Goal: Transaction & Acquisition: Book appointment/travel/reservation

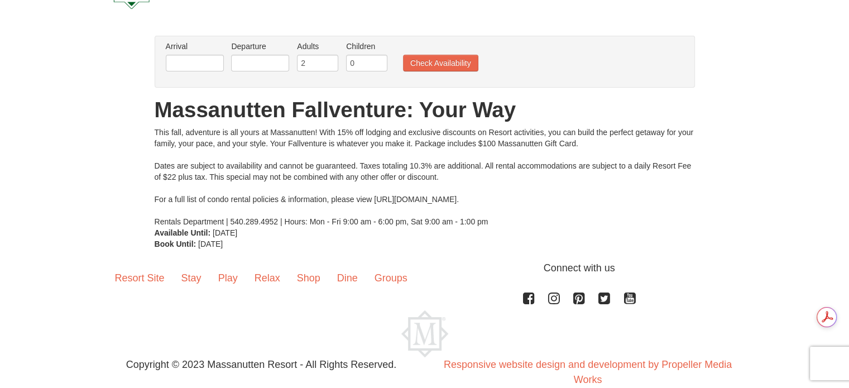
scroll to position [75, 0]
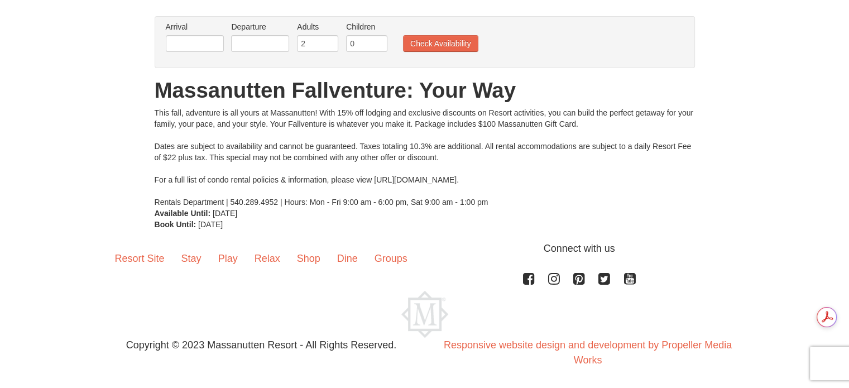
drag, startPoint x: 380, startPoint y: 183, endPoint x: 536, endPoint y: 183, distance: 156.8
click at [536, 183] on div "This fall, adventure is all yours at Massanutten! With 15% off lodging and excl…" at bounding box center [425, 157] width 540 height 100
copy div "https://www.massresort.com/stay/rental-info/"
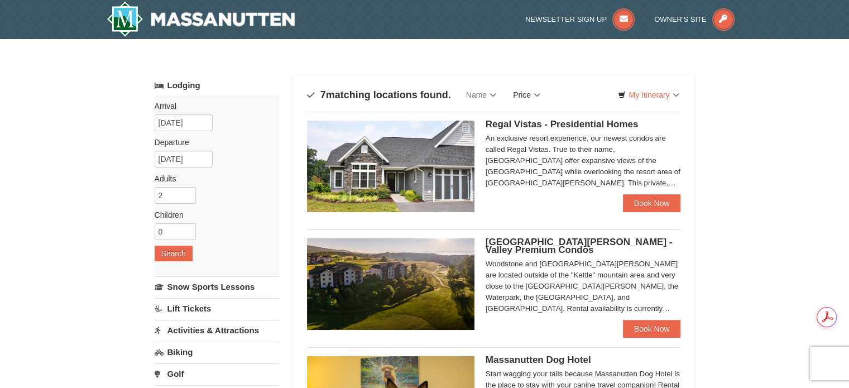
click at [538, 93] on link "Price" at bounding box center [527, 95] width 44 height 22
click at [536, 116] on link "Price (Low to High)" at bounding box center [549, 118] width 89 height 15
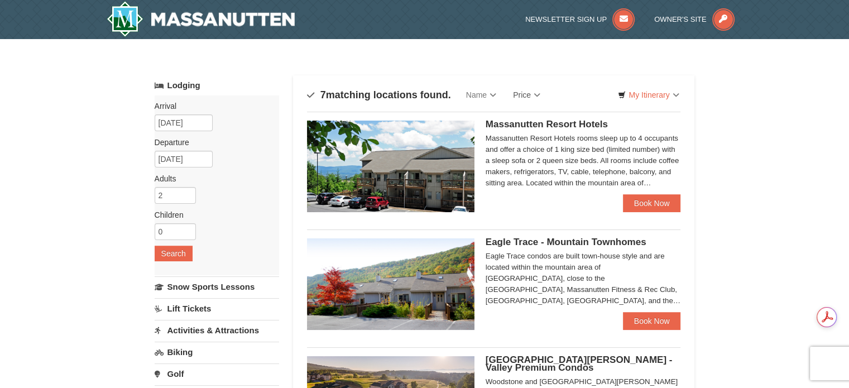
click at [534, 127] on span "Massanutten Resort Hotels" at bounding box center [547, 124] width 122 height 11
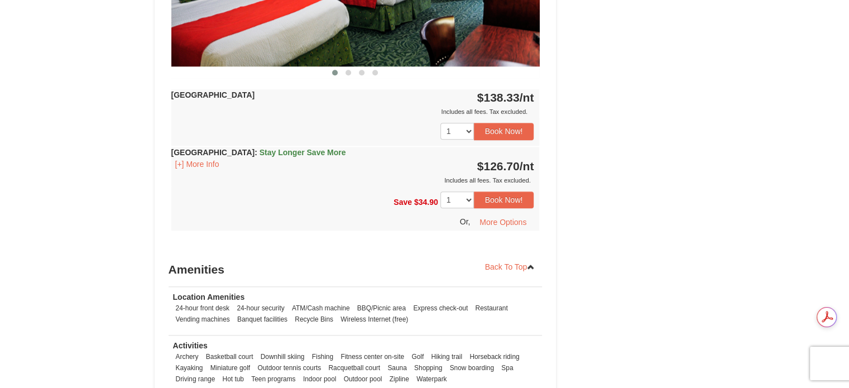
scroll to position [1340, 0]
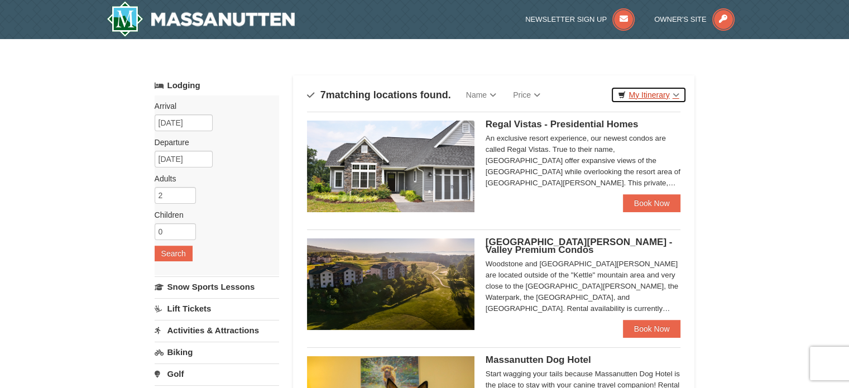
click at [675, 96] on link "My Itinerary" at bounding box center [648, 95] width 75 height 17
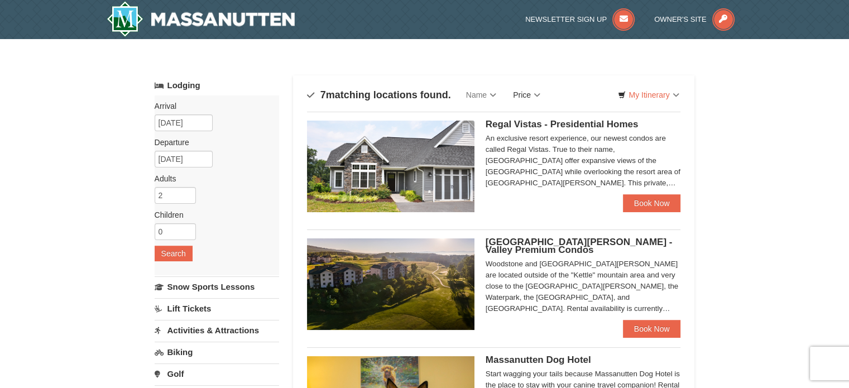
click at [542, 93] on link "Price" at bounding box center [527, 95] width 44 height 22
click at [543, 114] on link "Price (Low to High)" at bounding box center [549, 118] width 89 height 15
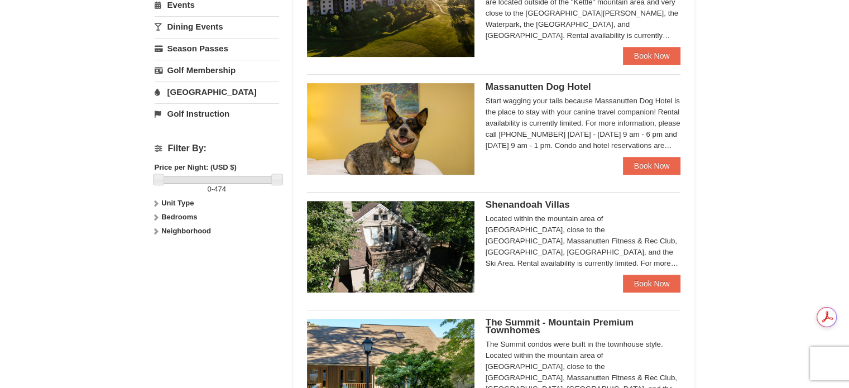
scroll to position [447, 0]
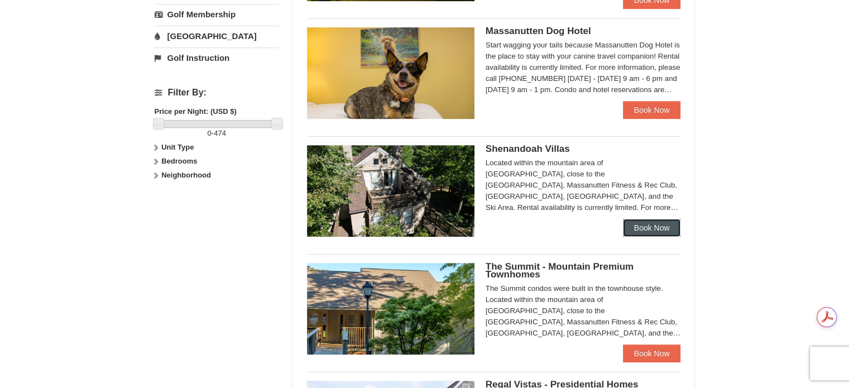
click at [650, 226] on link "Book Now" at bounding box center [652, 228] width 58 height 18
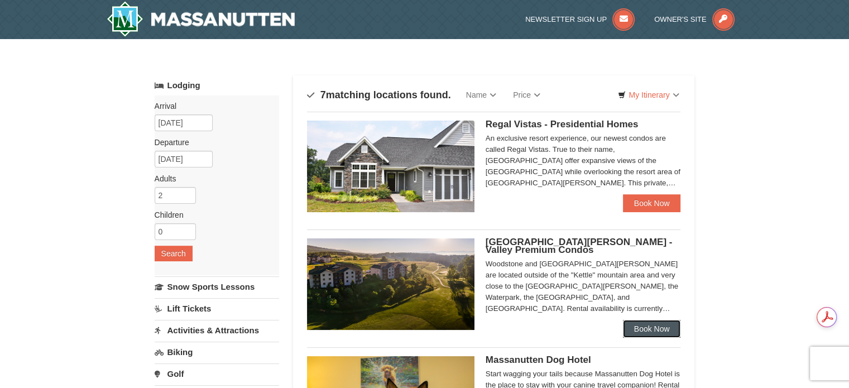
click at [647, 323] on link "Book Now" at bounding box center [652, 329] width 58 height 18
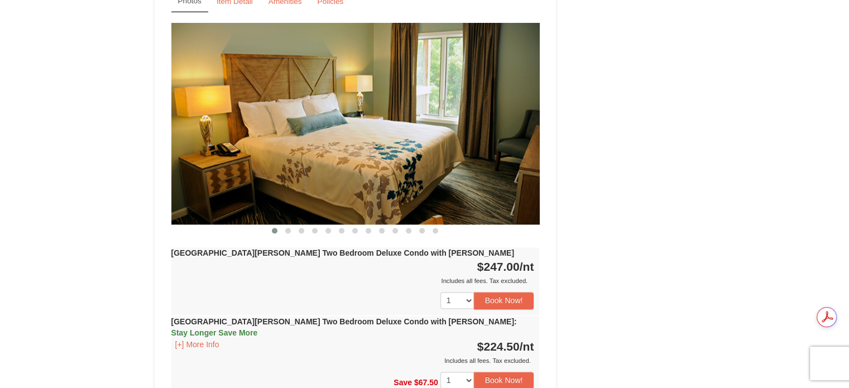
scroll to position [1619, 0]
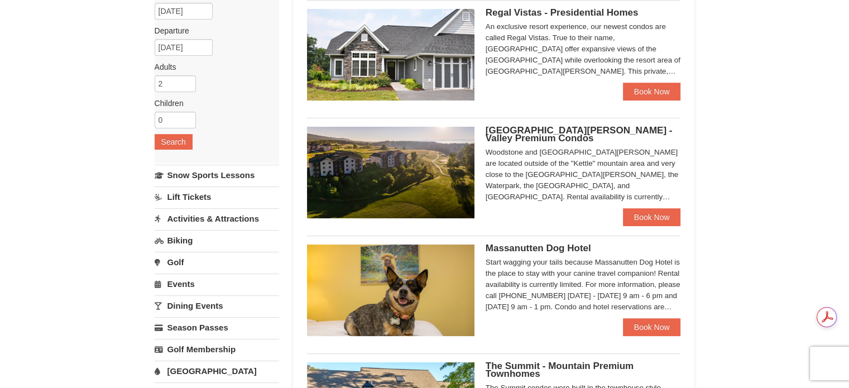
scroll to position [223, 0]
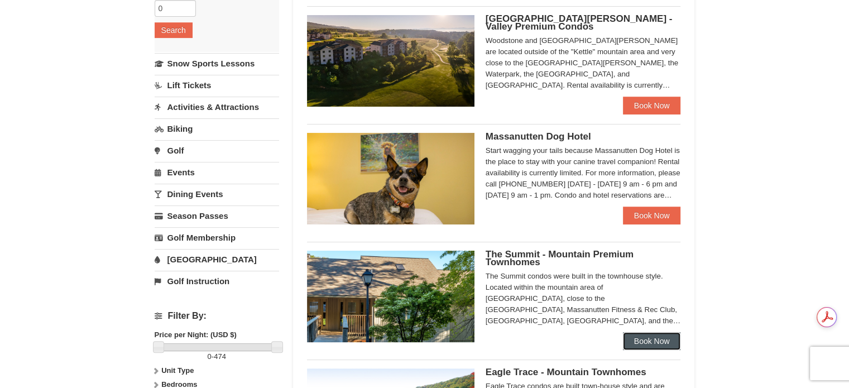
click at [645, 345] on link "Book Now" at bounding box center [652, 341] width 58 height 18
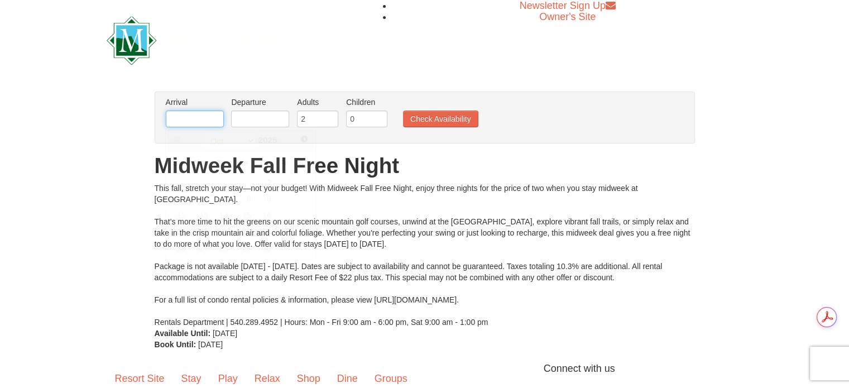
click at [178, 116] on input "text" at bounding box center [195, 119] width 58 height 17
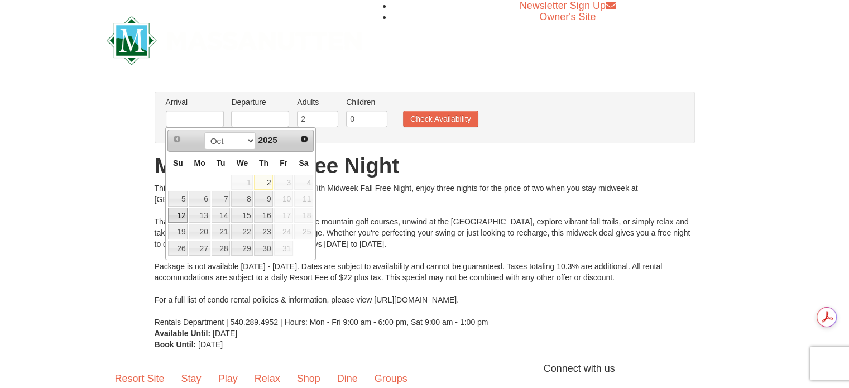
click at [180, 215] on link "12" at bounding box center [178, 216] width 20 height 16
type input "[DATE]"
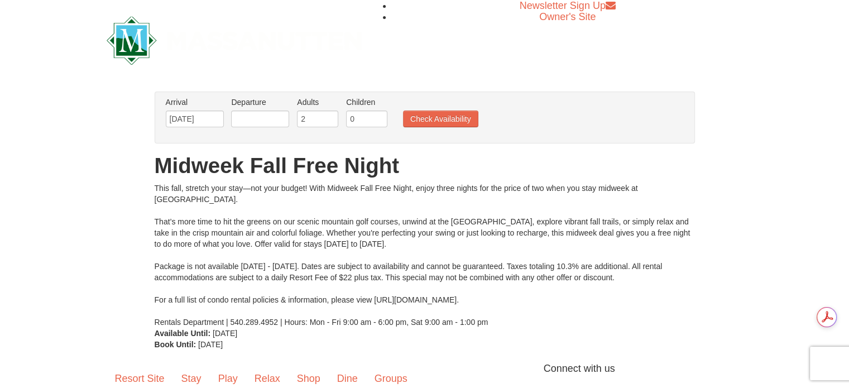
click at [253, 109] on li "Departure Please format dates MM/DD/YYYY Please format dates MM/DD/YYYY" at bounding box center [260, 115] width 64 height 36
click at [254, 117] on input "text" at bounding box center [260, 119] width 58 height 17
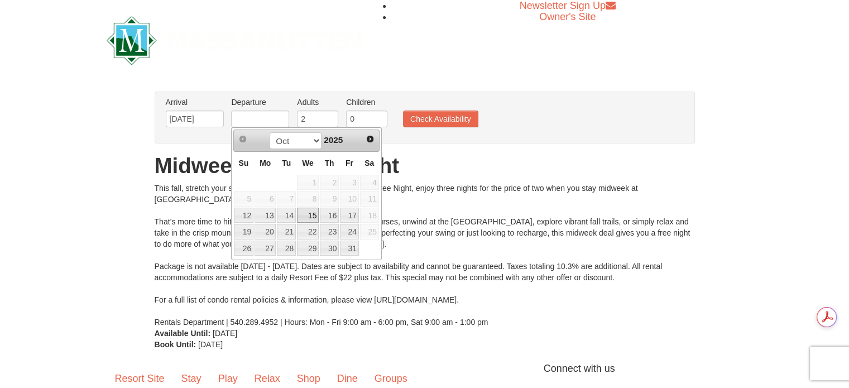
click at [305, 216] on link "15" at bounding box center [308, 216] width 22 height 16
type input "[DATE]"
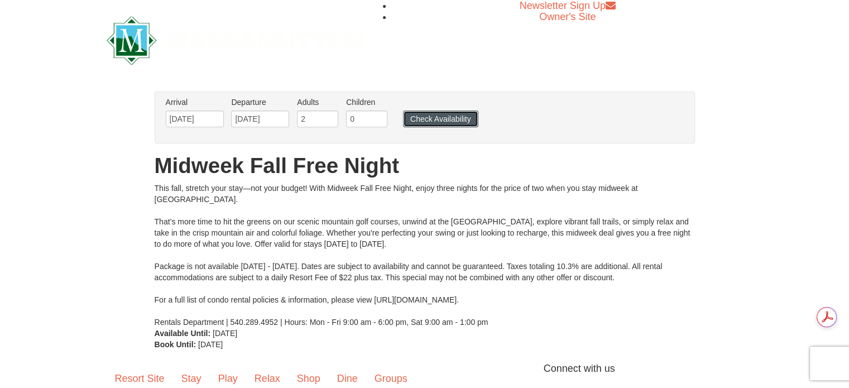
click at [435, 116] on button "Check Availability" at bounding box center [440, 119] width 75 height 17
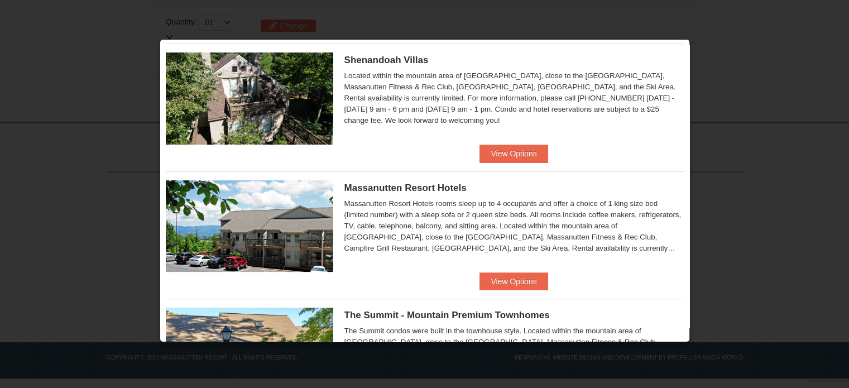
scroll to position [335, 0]
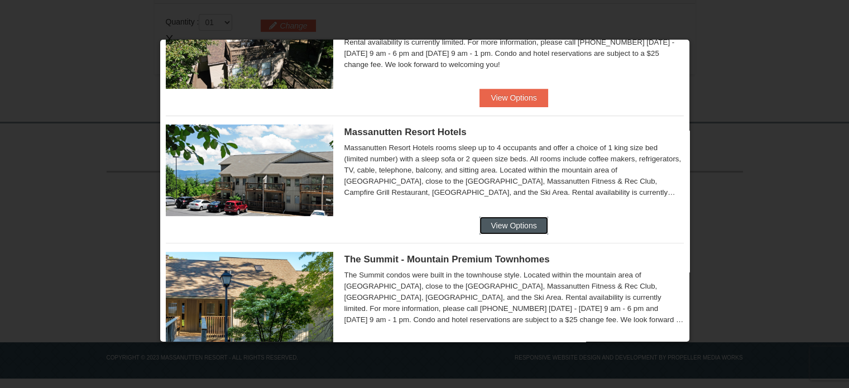
click at [492, 223] on button "View Options" at bounding box center [513, 226] width 68 height 18
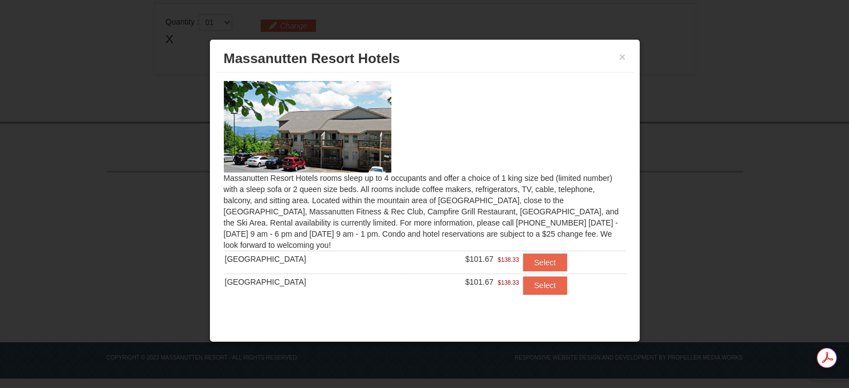
scroll to position [0, 0]
click at [362, 111] on img at bounding box center [307, 127] width 167 height 92
click at [683, 75] on div at bounding box center [424, 194] width 849 height 388
